Goal: Communication & Community: Answer question/provide support

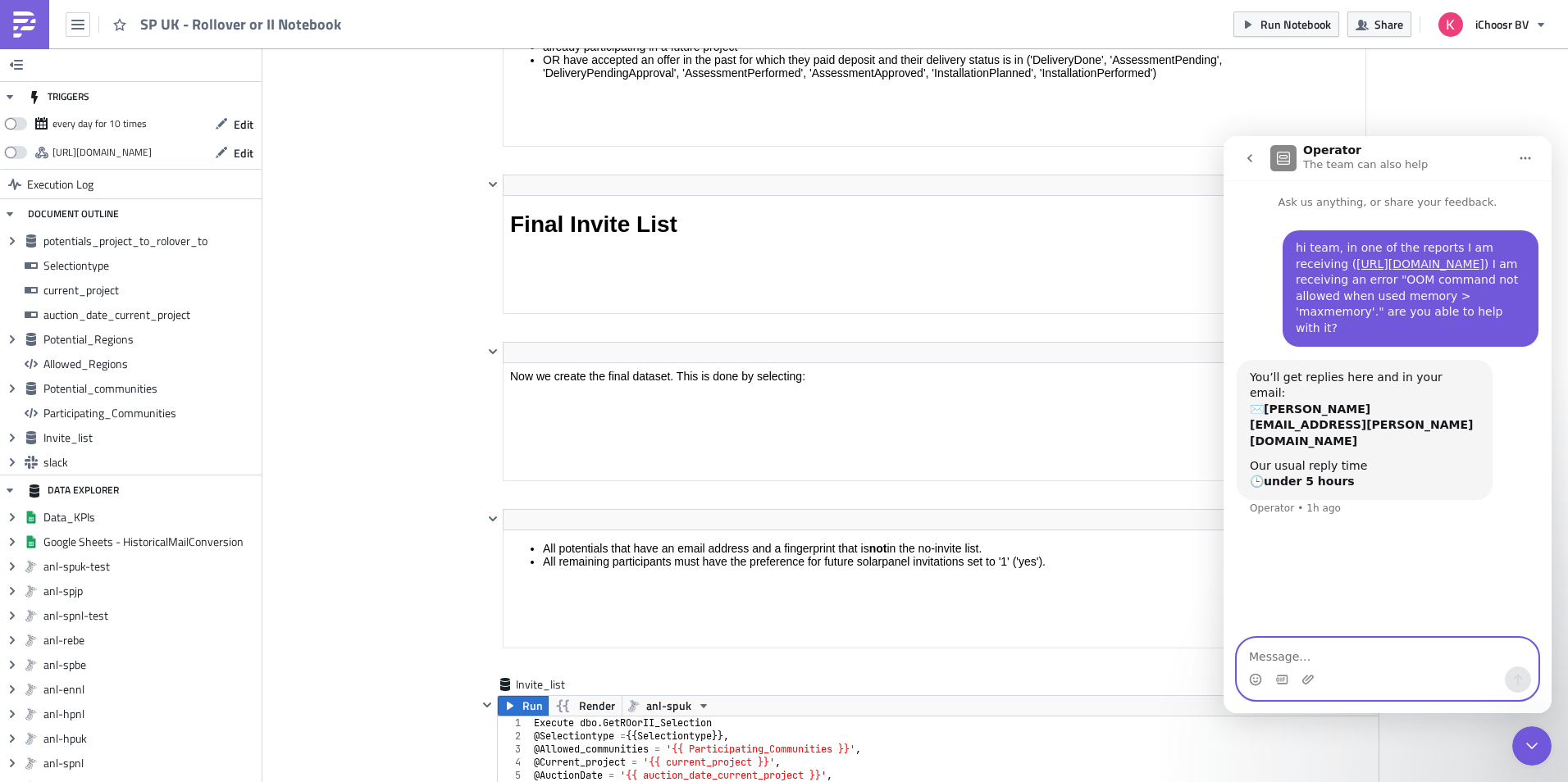
click at [1356, 658] on textarea "Message…" at bounding box center [1387, 653] width 300 height 28
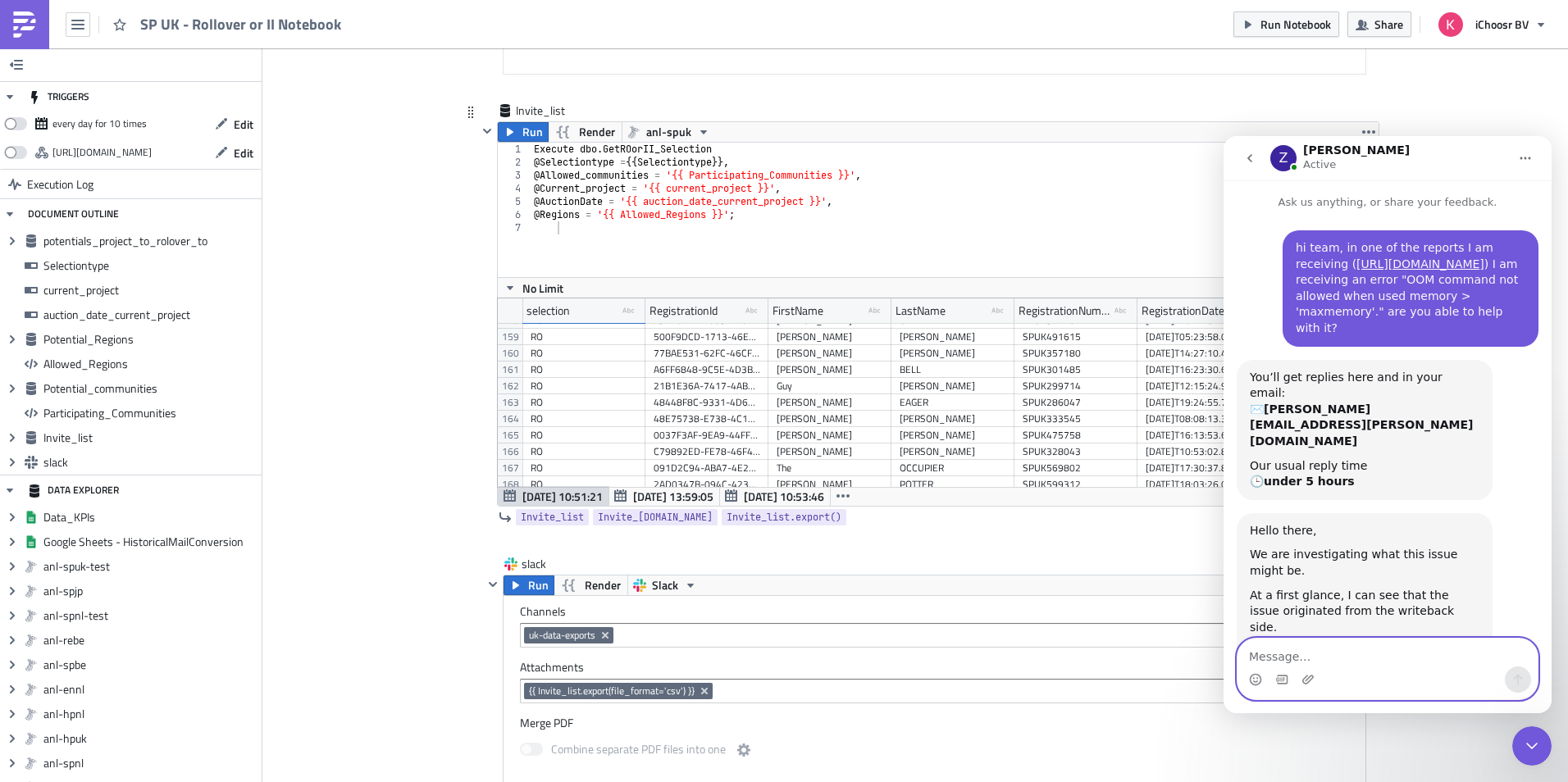
scroll to position [74, 0]
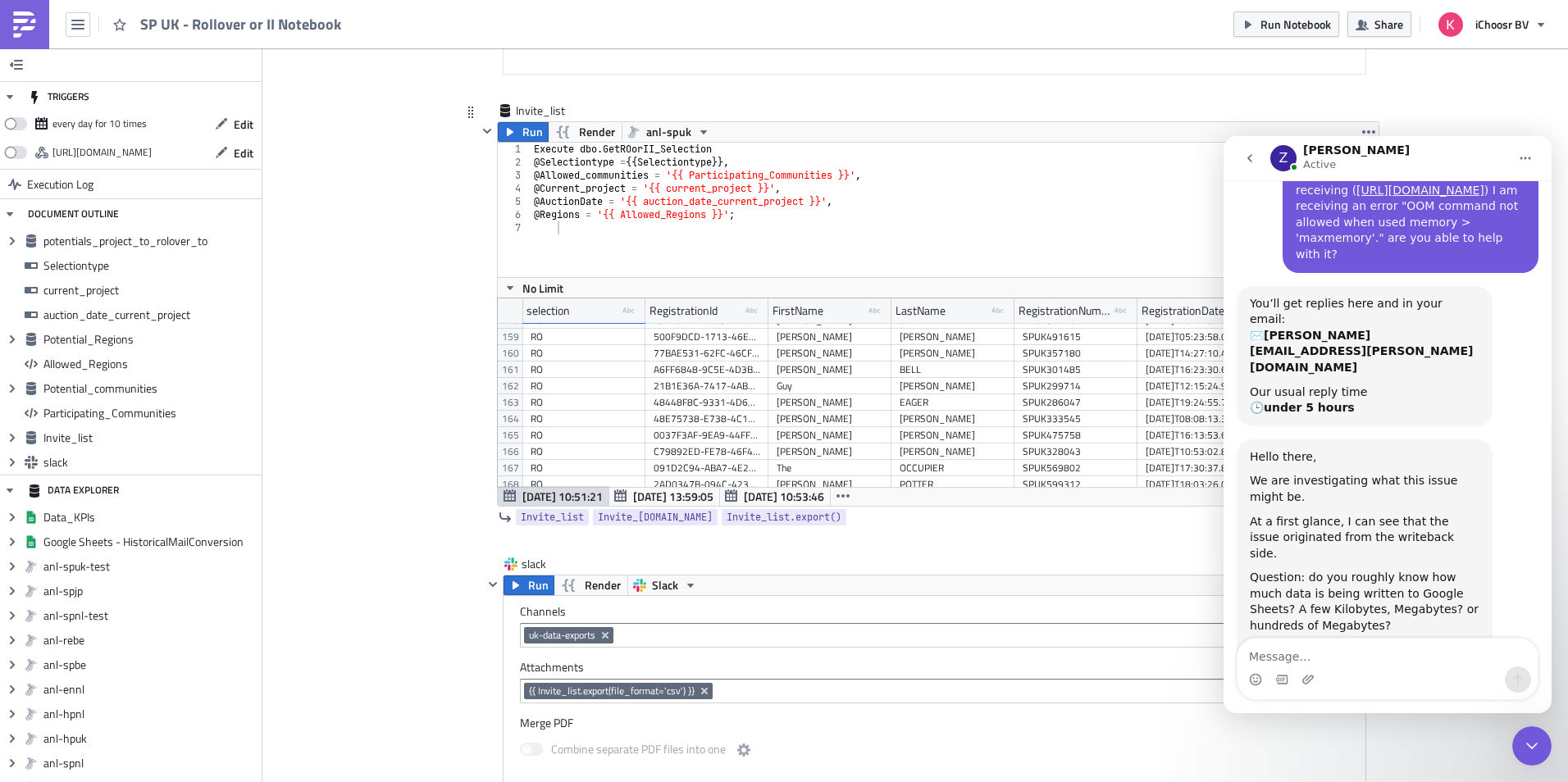
click at [1382, 674] on div "Intercom messenger" at bounding box center [1387, 679] width 300 height 26
click at [1388, 674] on div "Intercom messenger" at bounding box center [1387, 679] width 300 height 26
click at [1383, 668] on div "Intercom messenger" at bounding box center [1387, 679] width 300 height 26
click at [1381, 658] on textarea "Message…" at bounding box center [1387, 653] width 300 height 28
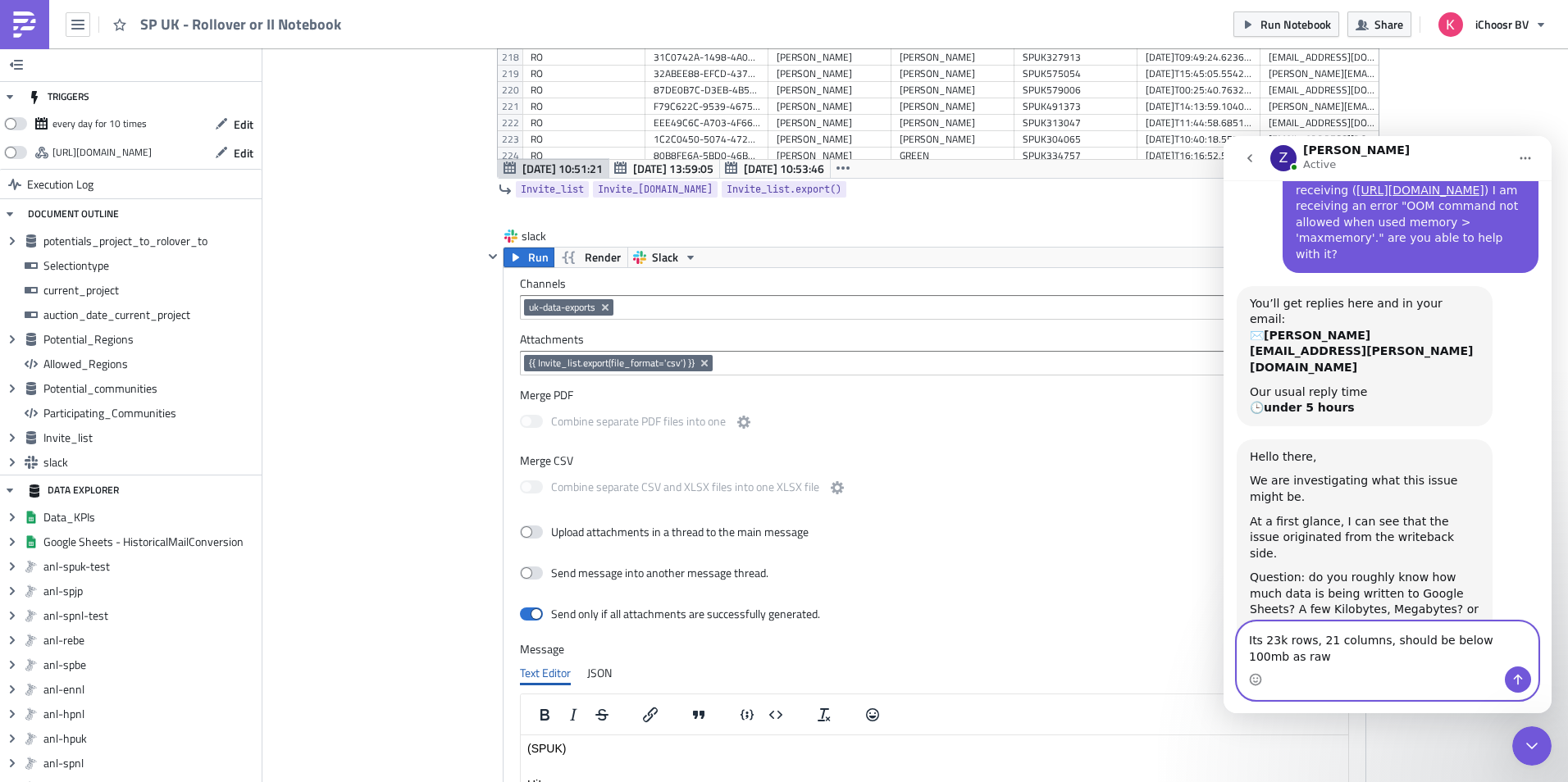
scroll to position [90, 0]
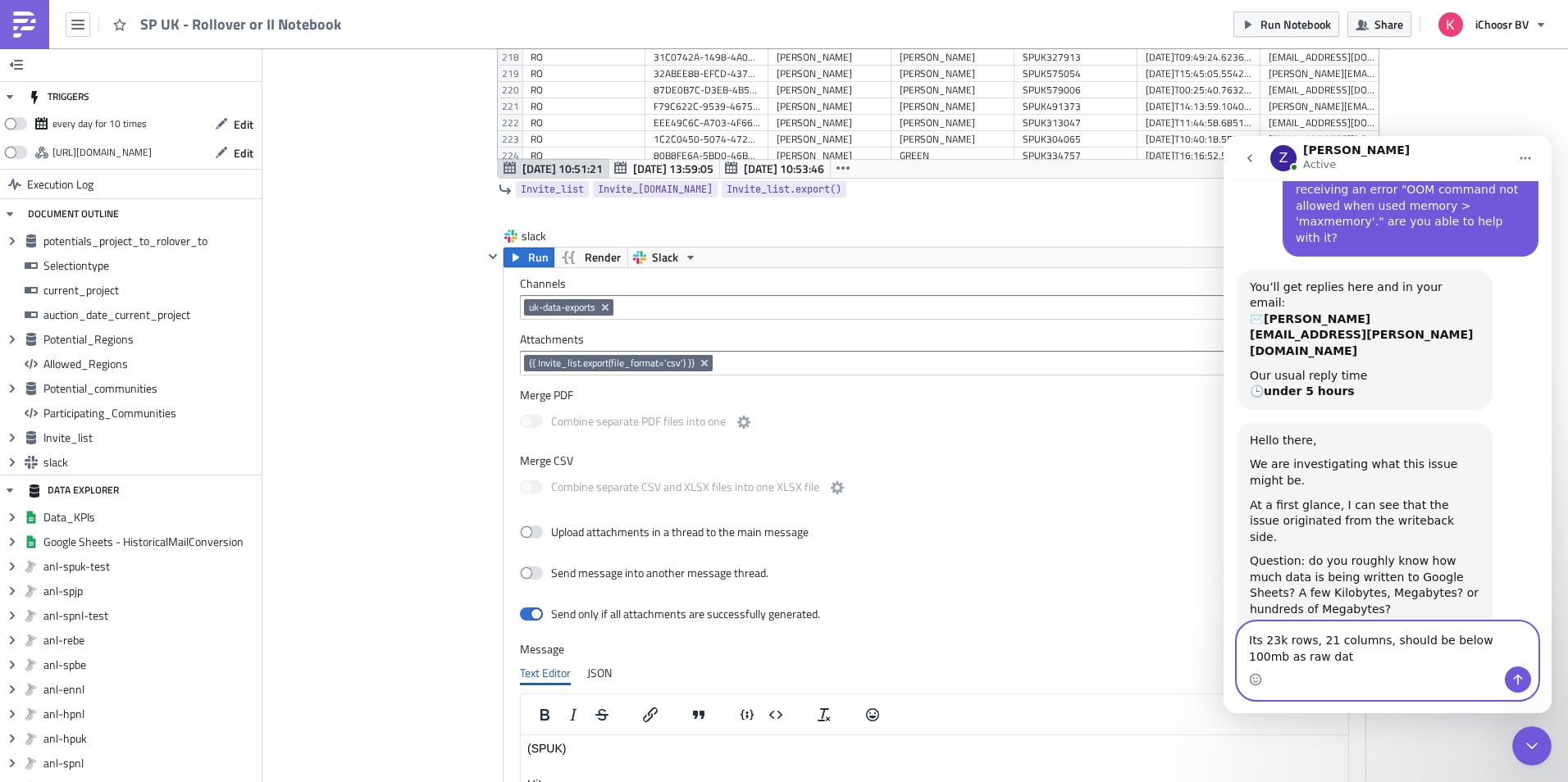
type textarea "Its 23k rows, 21 columns, should be below 100mb as raw data"
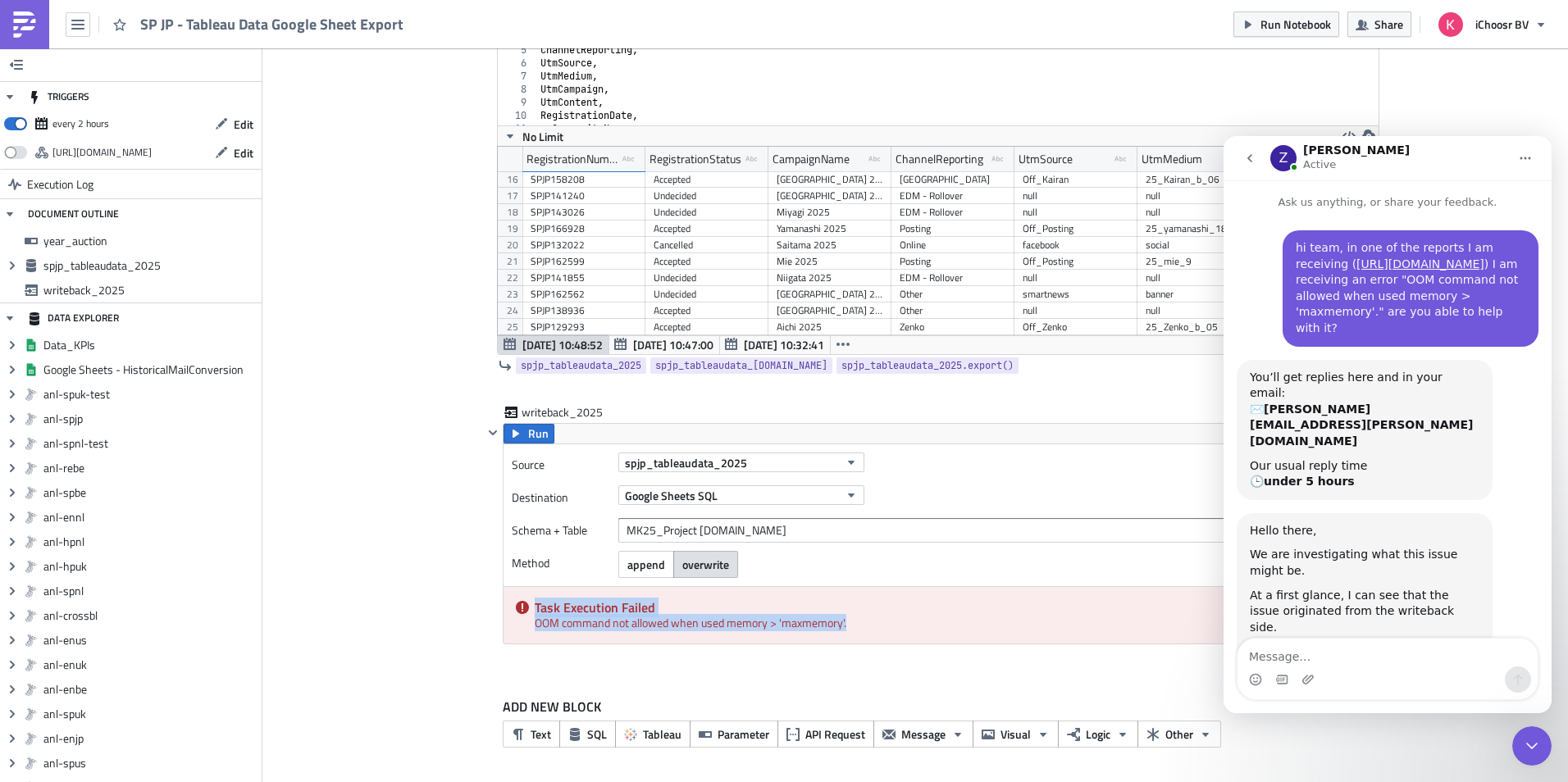
scroll to position [74, 0]
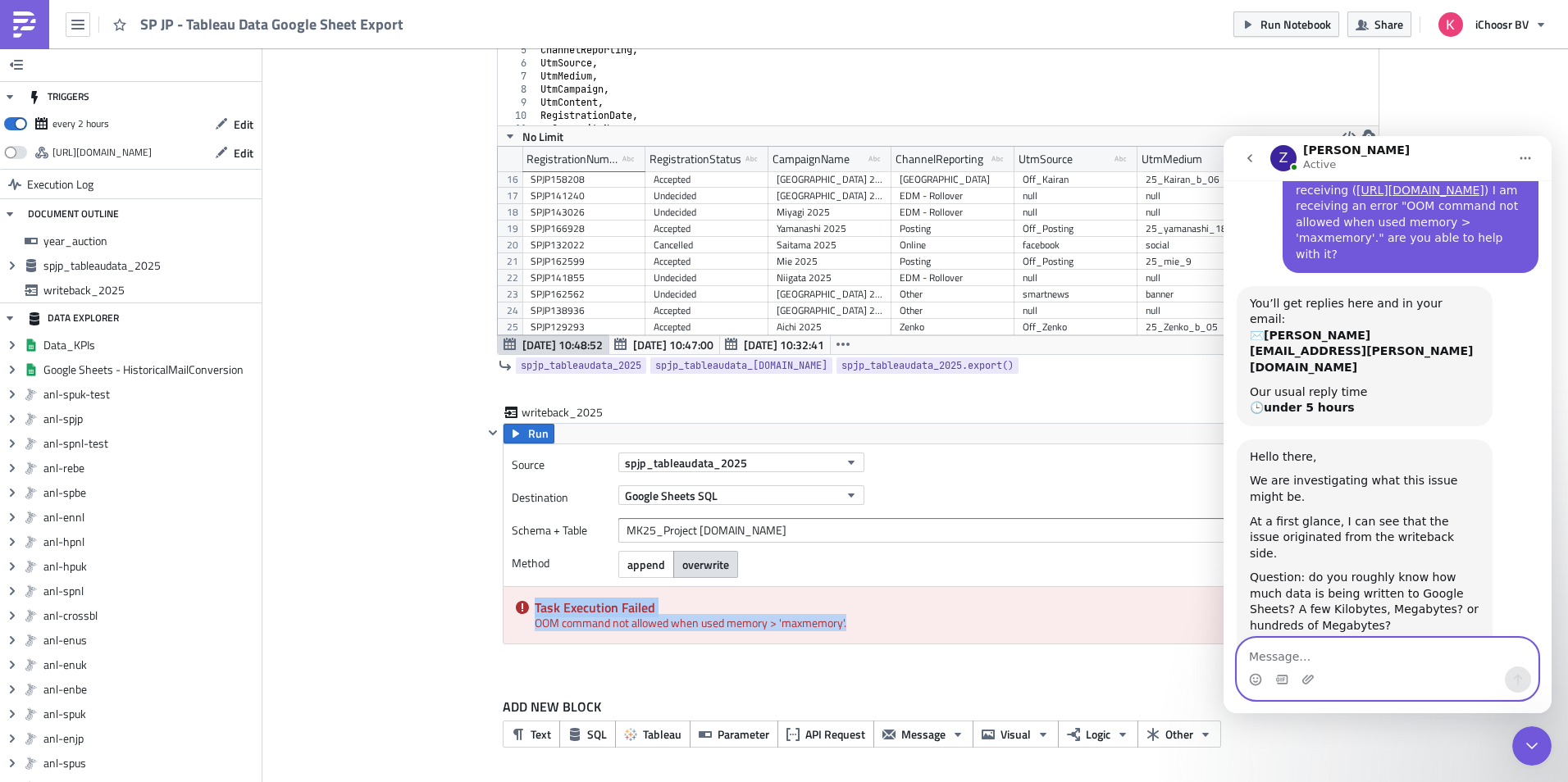
click at [1376, 660] on textarea "Message…" at bounding box center [1387, 653] width 300 height 28
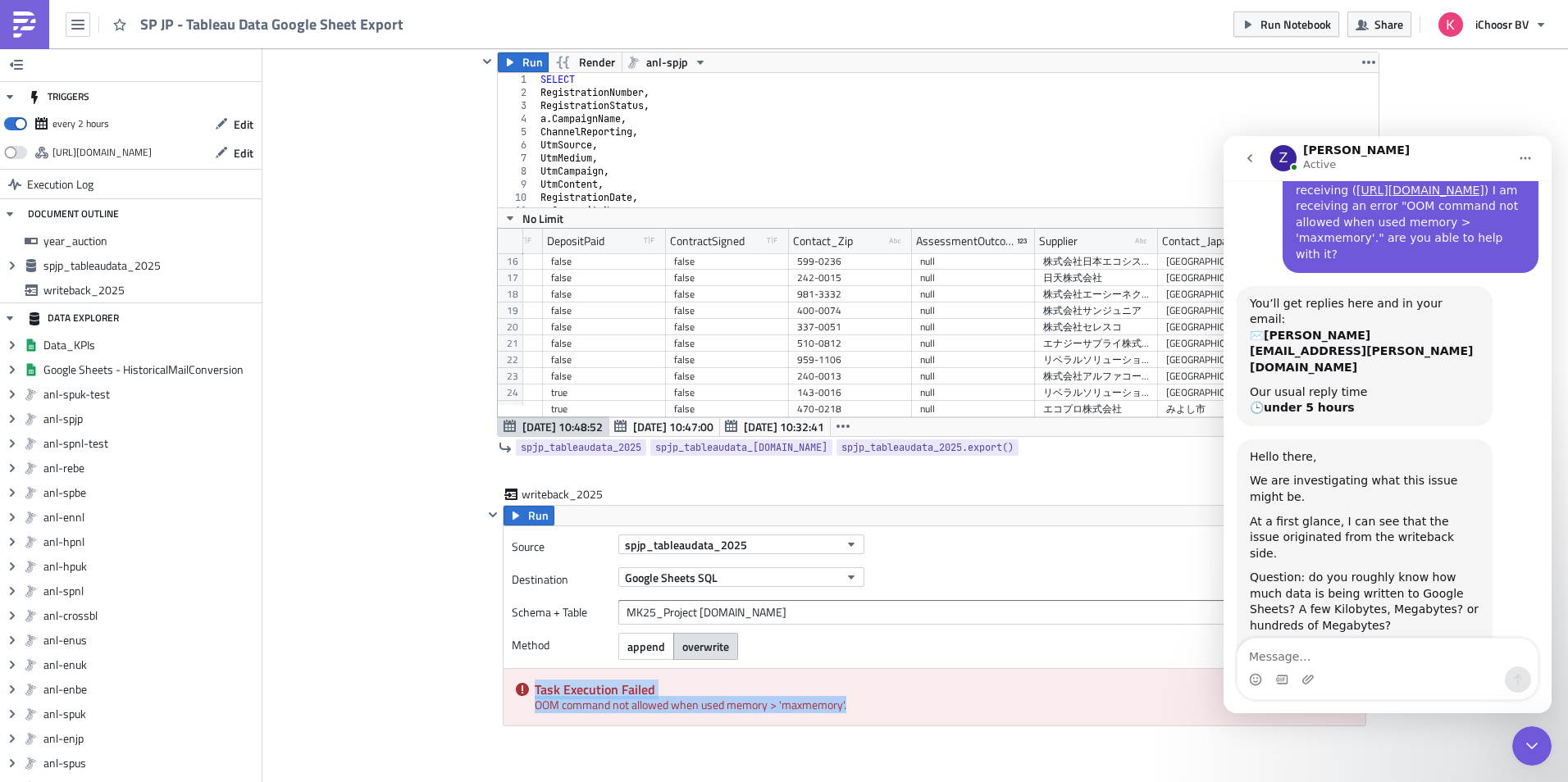
scroll to position [246, 1493]
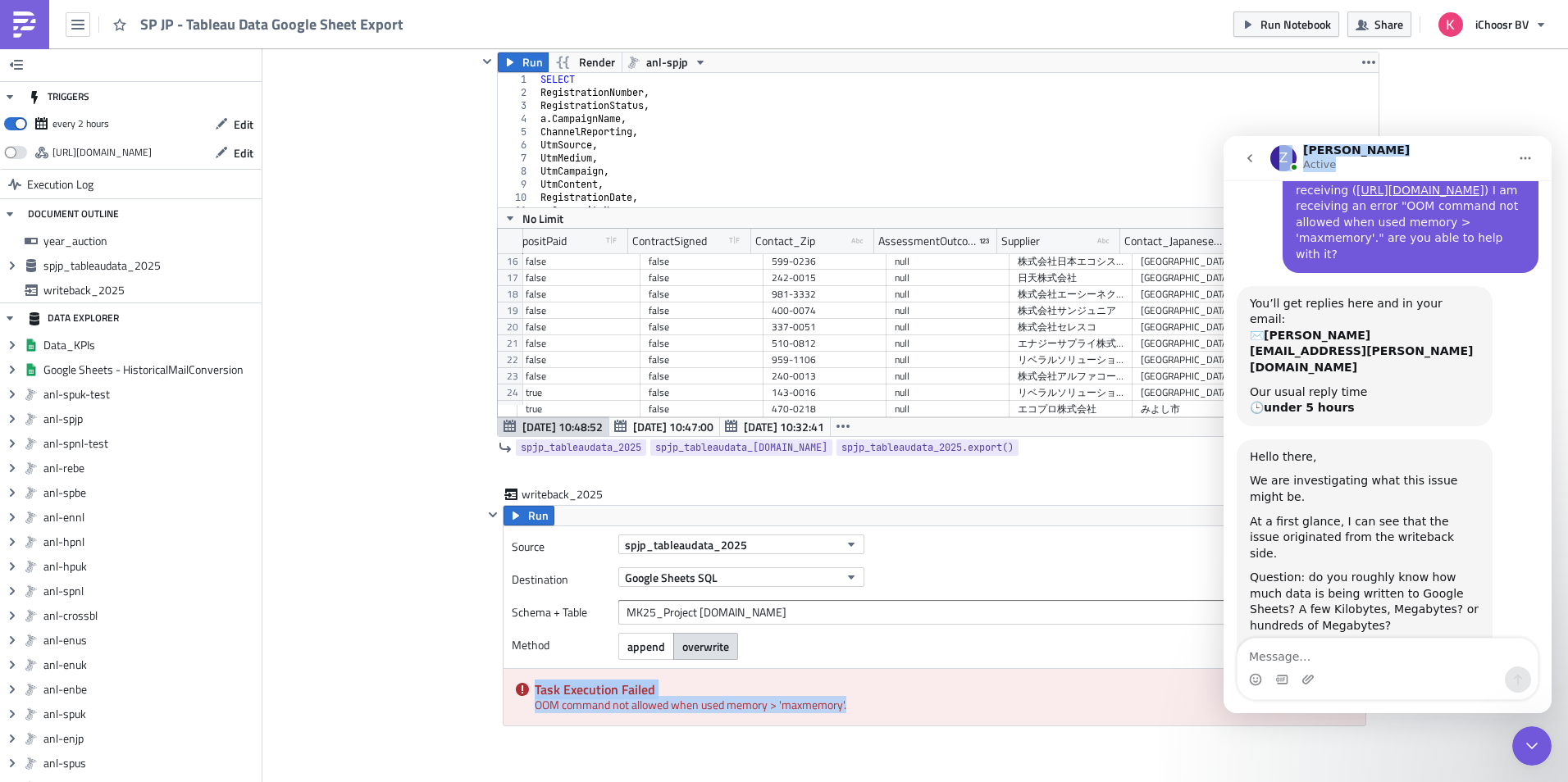
drag, startPoint x: 1411, startPoint y: 146, endPoint x: 1217, endPoint y: 159, distance: 194.4
click html "Z Zsolt Active Ask us anything, or share your feedback. hi team, in one of the …"
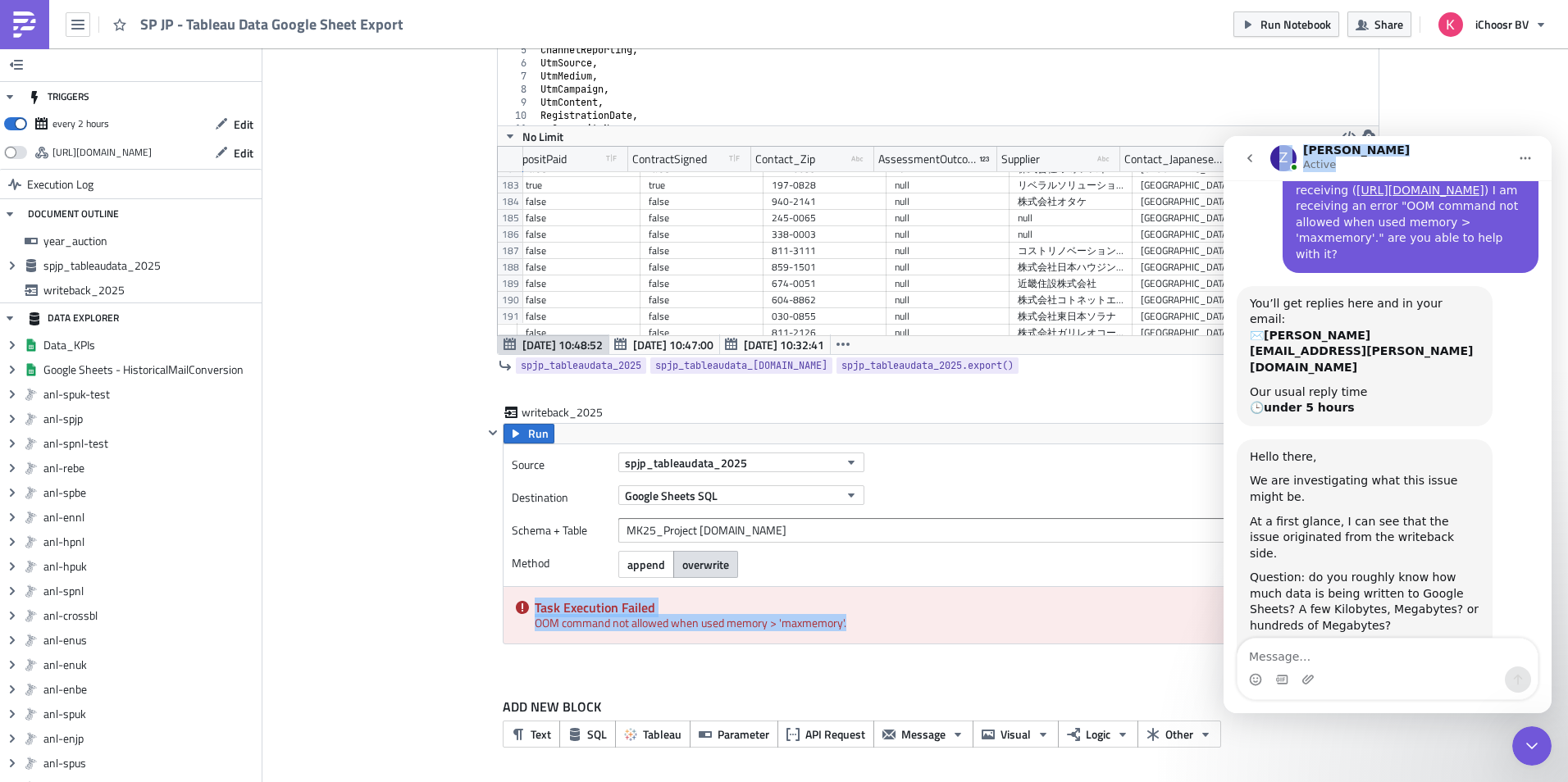
scroll to position [0, 0]
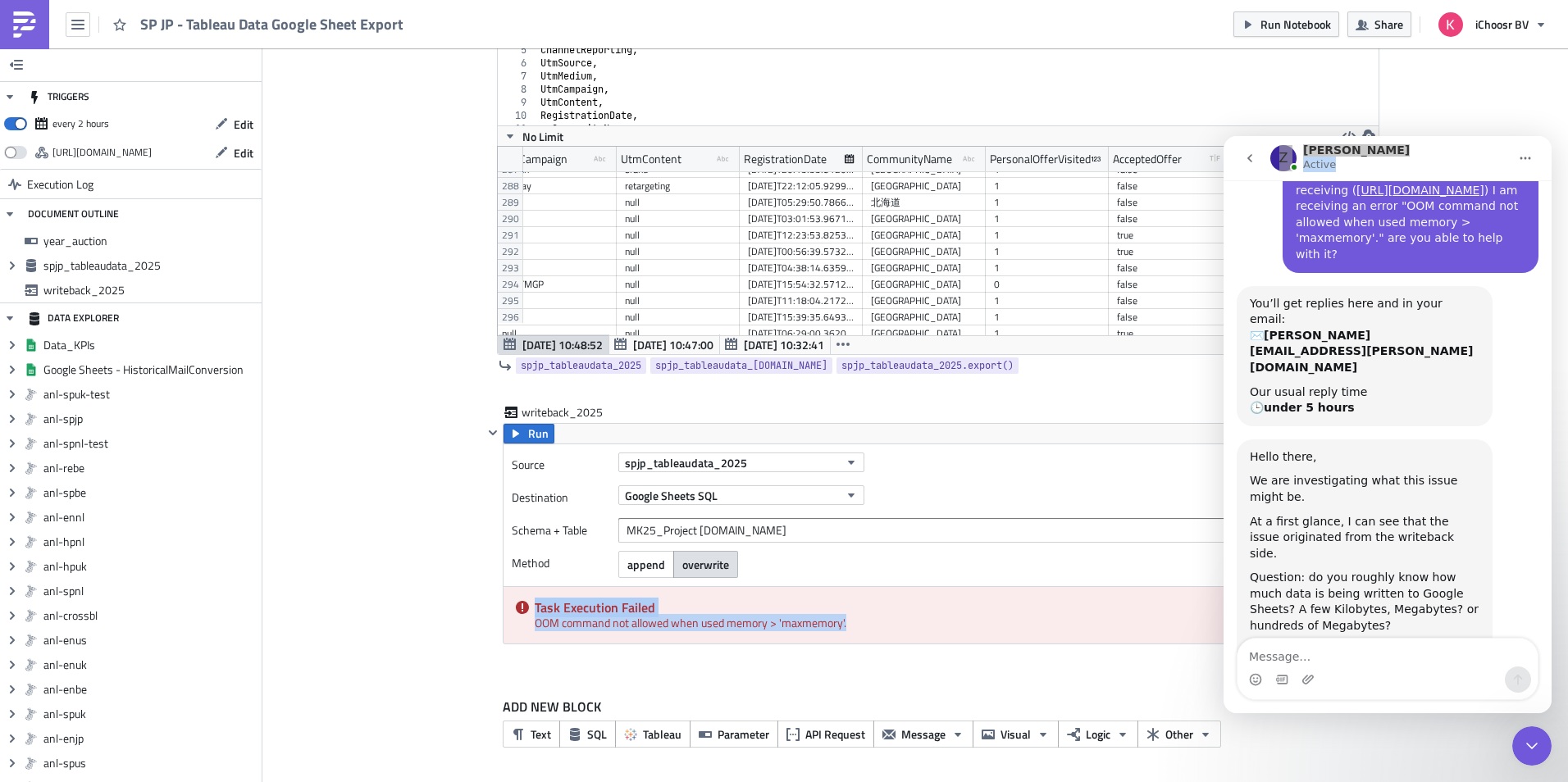
click at [1518, 163] on icon "Home" at bounding box center [1524, 158] width 13 height 13
click at [1455, 202] on div "Expand window" at bounding box center [1482, 199] width 116 height 17
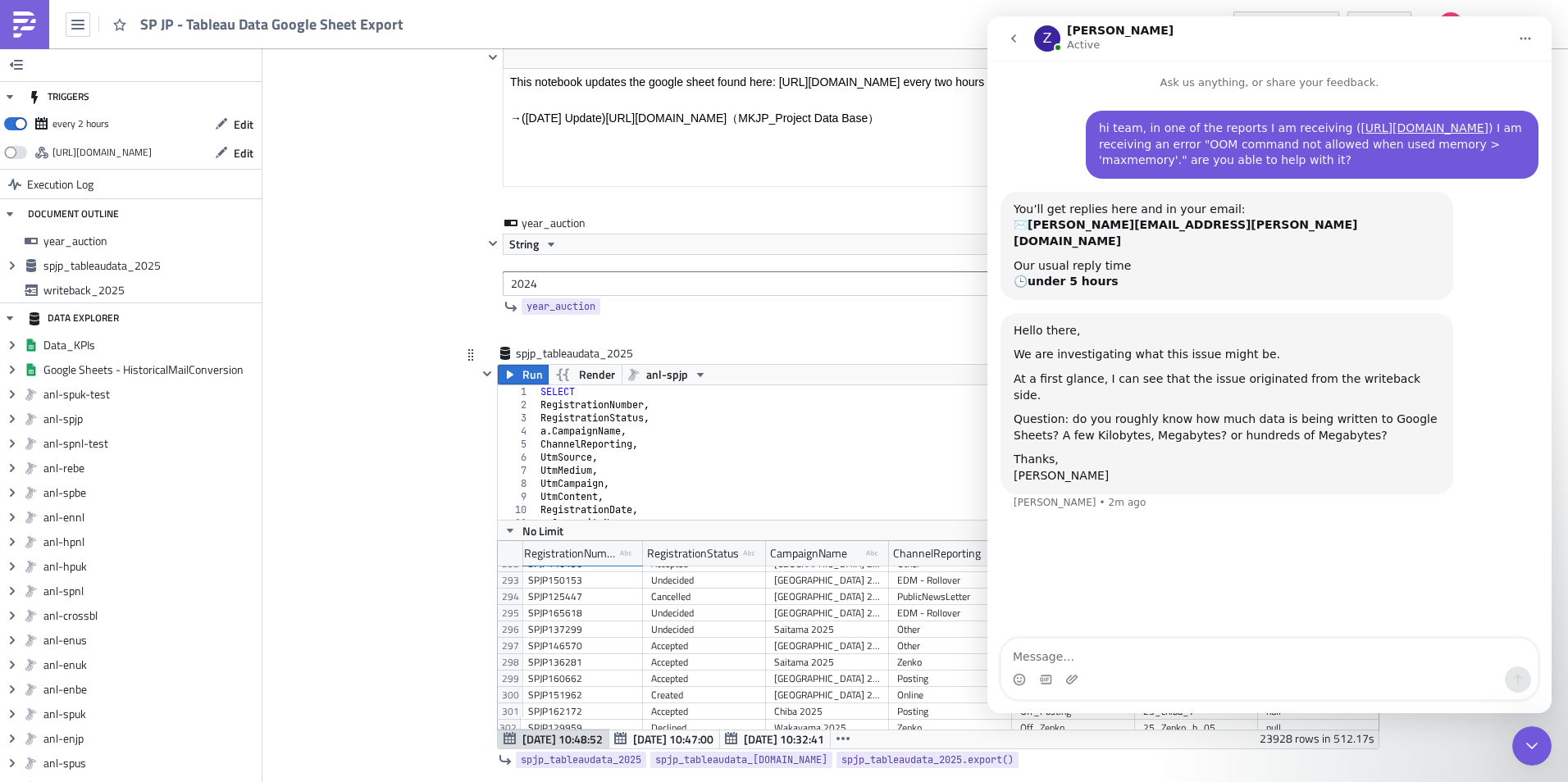
scroll to position [332, 0]
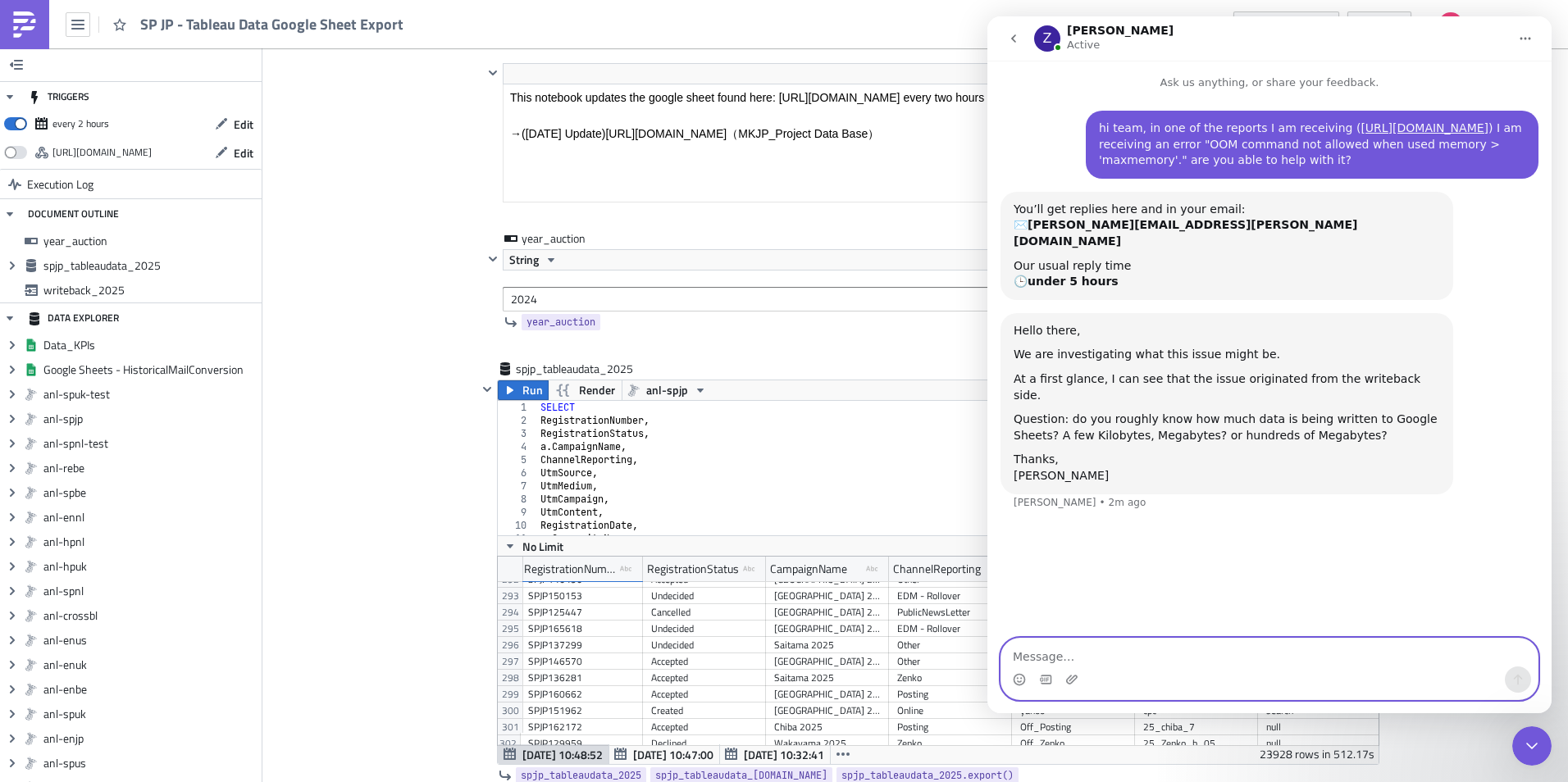
click at [1153, 657] on textarea "Message…" at bounding box center [1269, 653] width 536 height 28
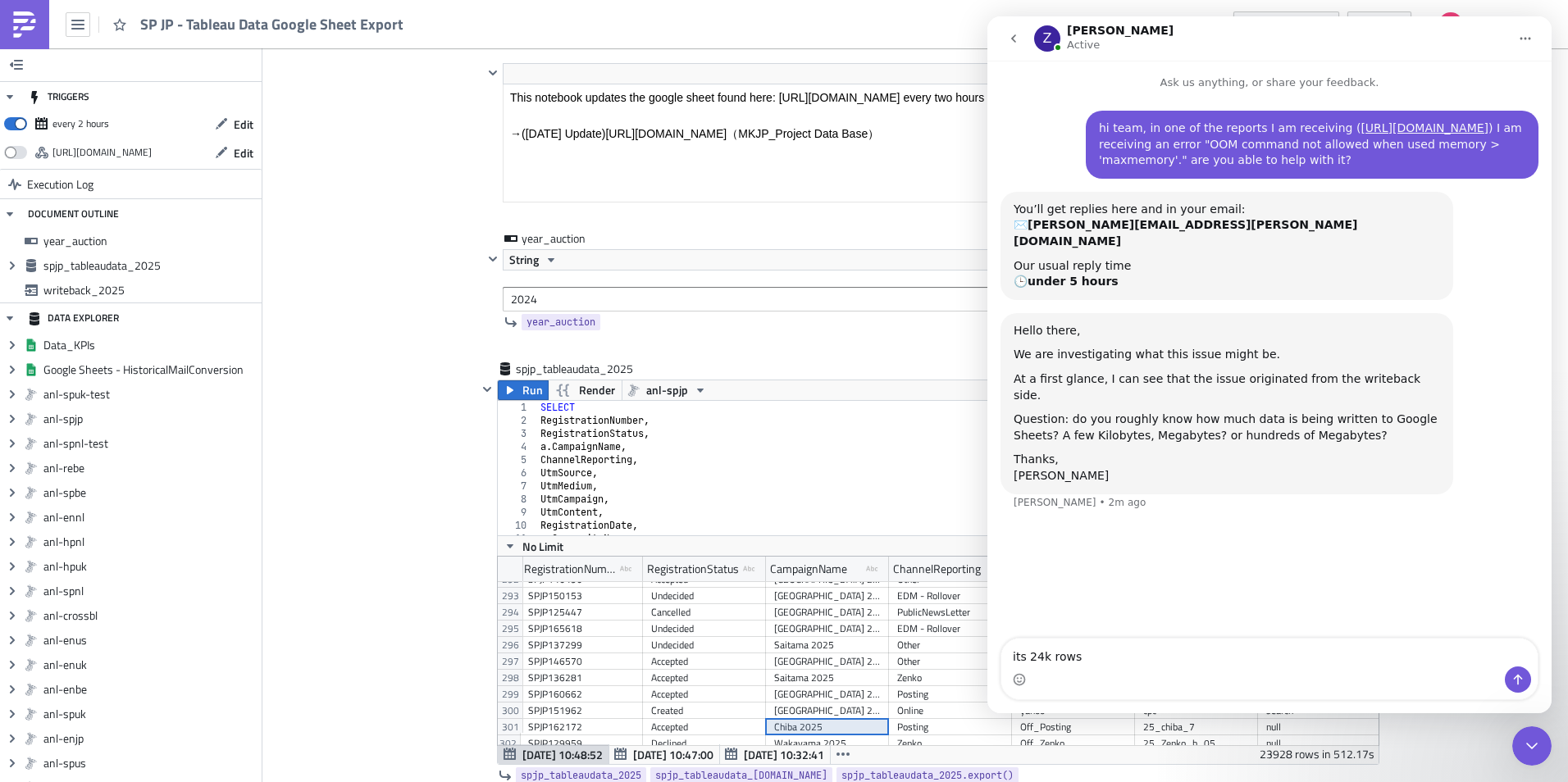
drag, startPoint x: 776, startPoint y: 732, endPoint x: 789, endPoint y: 732, distance: 13.0
click at [789, 732] on div "Chiba 2025" at bounding box center [826, 728] width 106 height 16
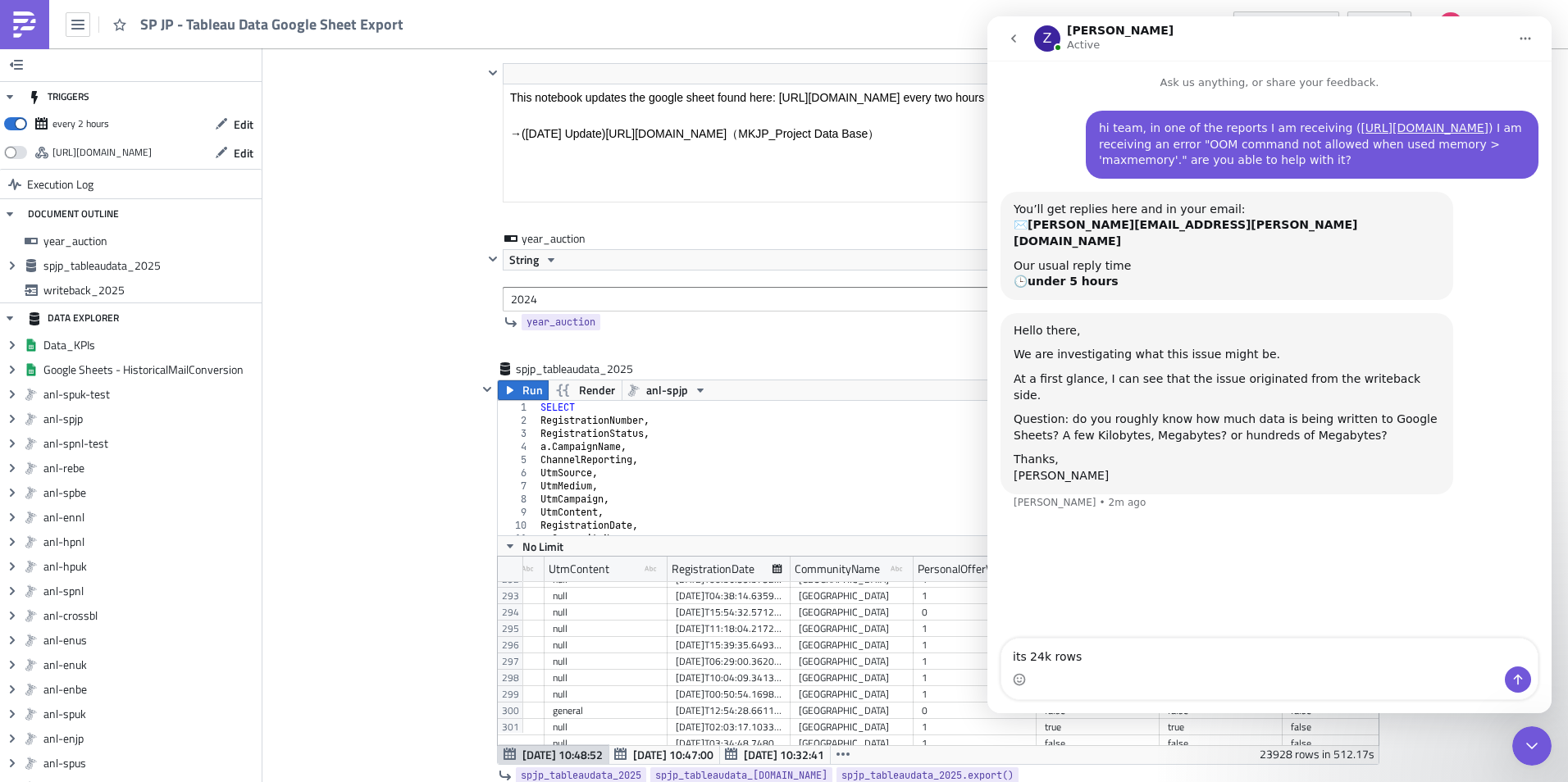
scroll to position [4783, 881]
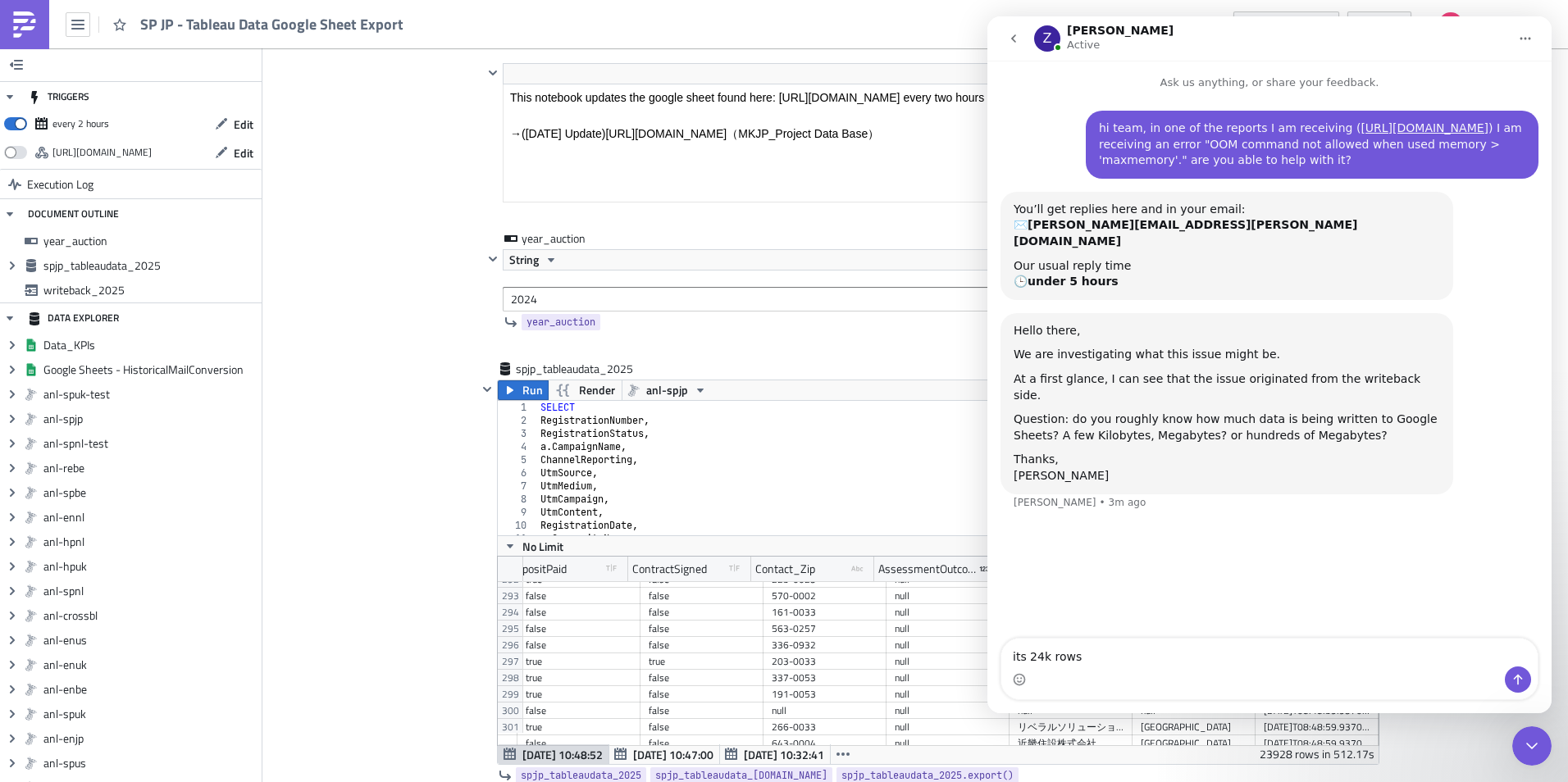
click at [1267, 667] on div "Intercom messenger" at bounding box center [1269, 679] width 536 height 26
click at [1273, 658] on textarea "its 24k rows" at bounding box center [1269, 653] width 536 height 28
type textarea "its 24k rows with 22 columns,"
